Goal: Task Accomplishment & Management: Manage account settings

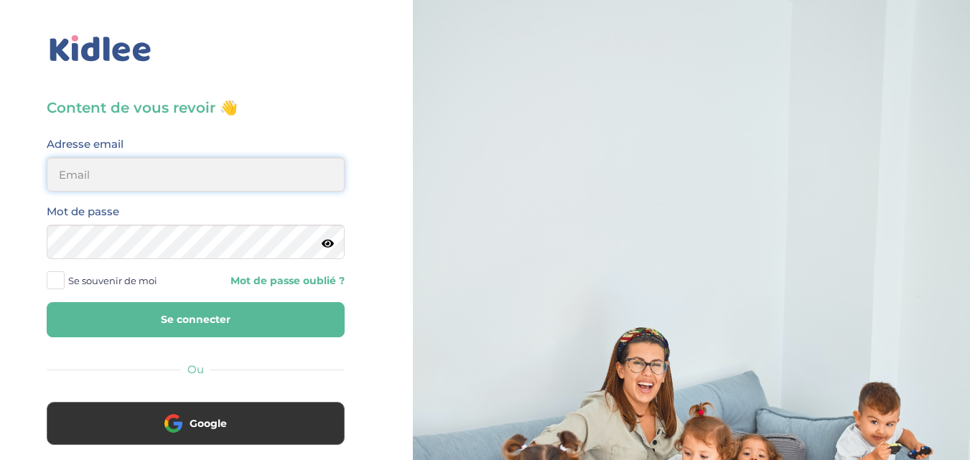
type input "[EMAIL_ADDRESS][DOMAIN_NAME]"
click at [219, 331] on button "Se connecter" at bounding box center [196, 319] width 298 height 35
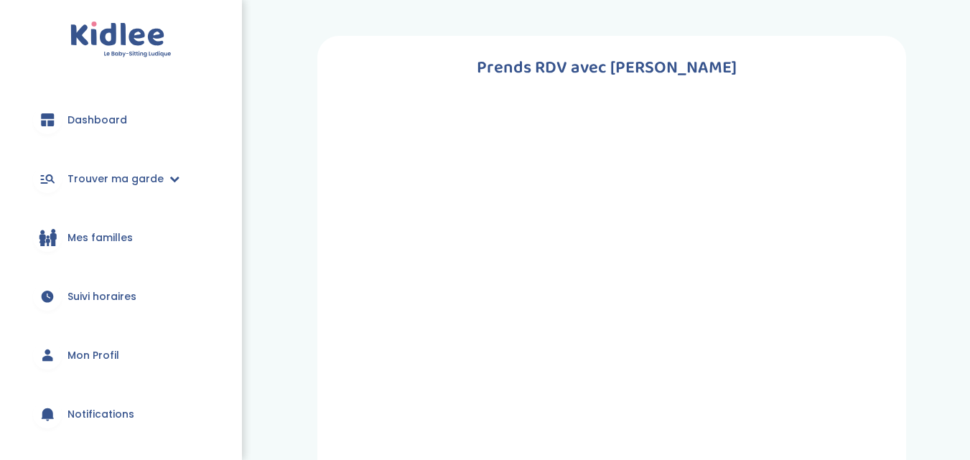
click at [106, 113] on span "Dashboard" at bounding box center [98, 120] width 60 height 15
